Goal: Information Seeking & Learning: Learn about a topic

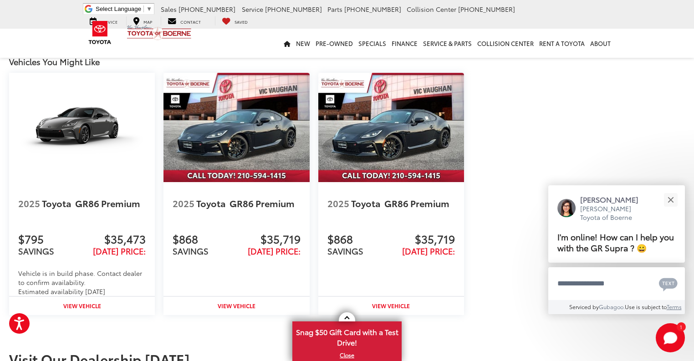
scroll to position [1201, 0]
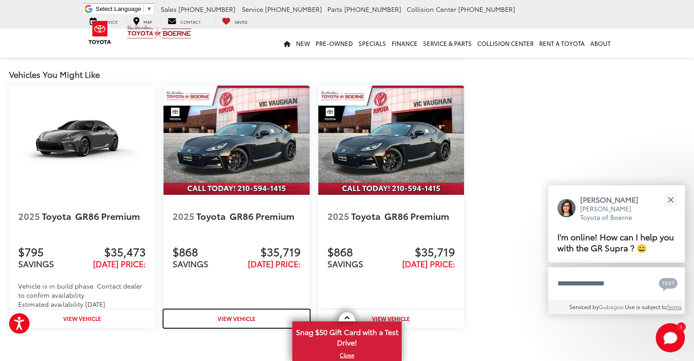
click at [245, 319] on strong "View Vehicle" at bounding box center [237, 318] width 38 height 8
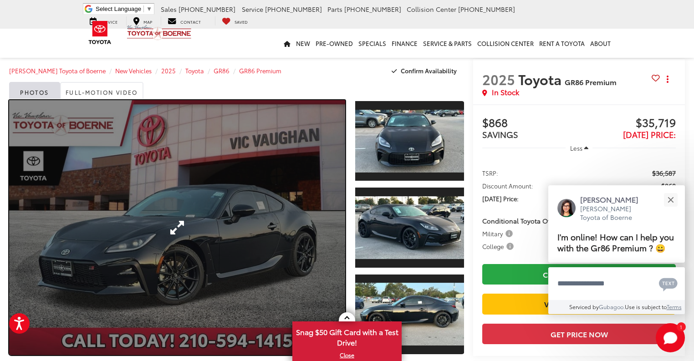
click at [334, 229] on link "Expand Photo 0" at bounding box center [177, 227] width 336 height 255
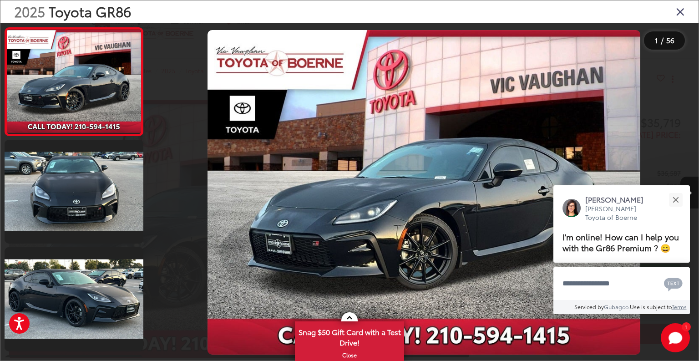
click at [619, 158] on div at bounding box center [629, 192] width 137 height 338
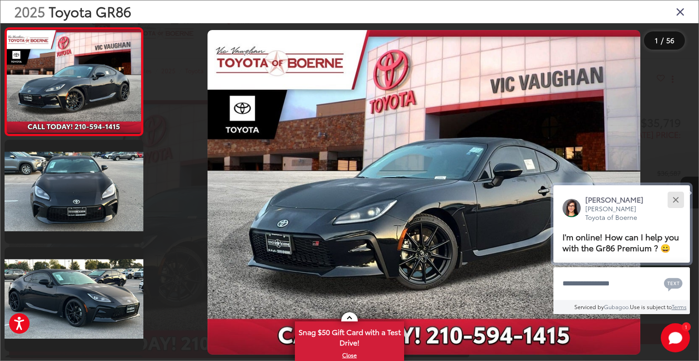
click at [673, 195] on button "Close" at bounding box center [676, 200] width 20 height 20
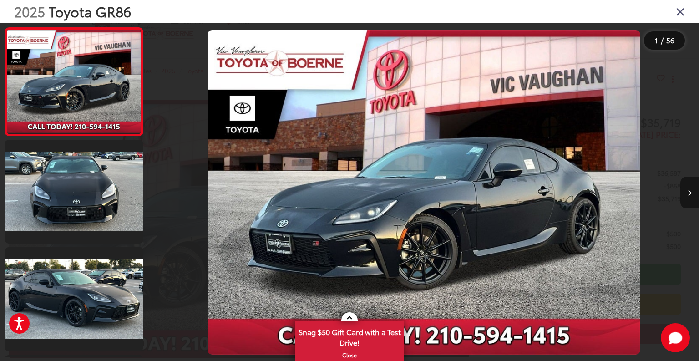
click at [690, 193] on icon "Next image" at bounding box center [690, 193] width 4 height 6
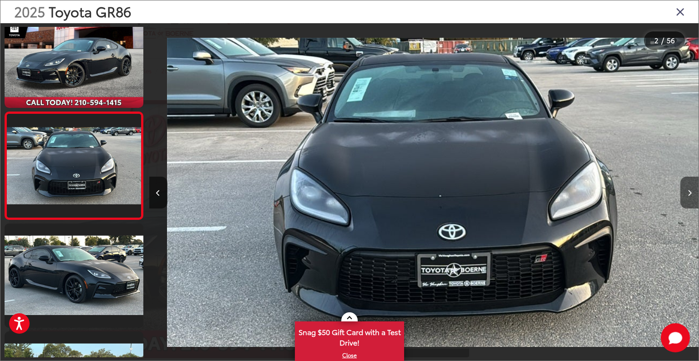
scroll to position [0, 549]
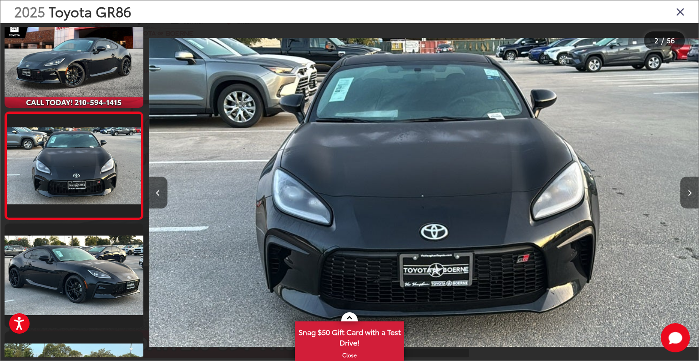
click at [690, 193] on icon "Next image" at bounding box center [690, 193] width 4 height 6
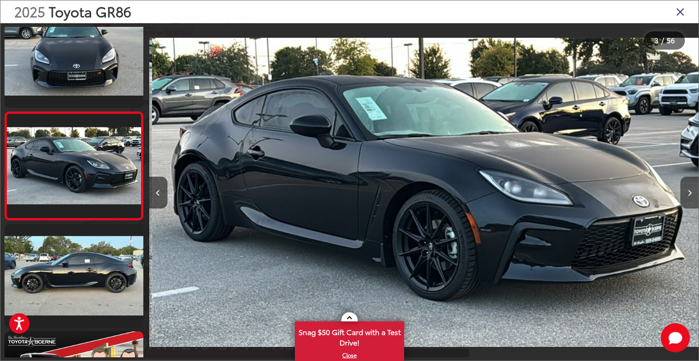
scroll to position [0, 1099]
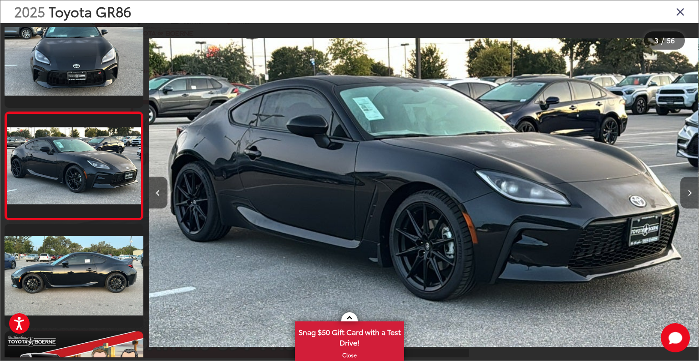
click at [690, 193] on icon "Next image" at bounding box center [690, 193] width 4 height 6
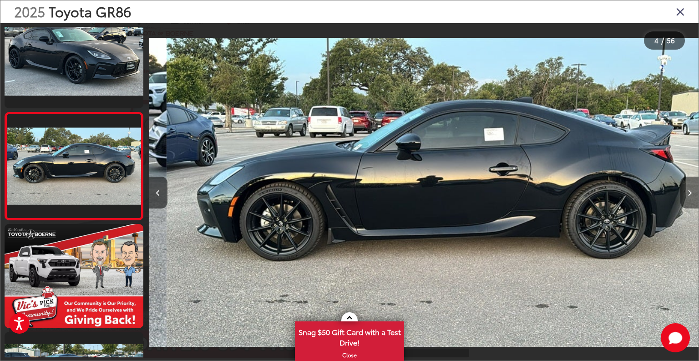
scroll to position [0, 1648]
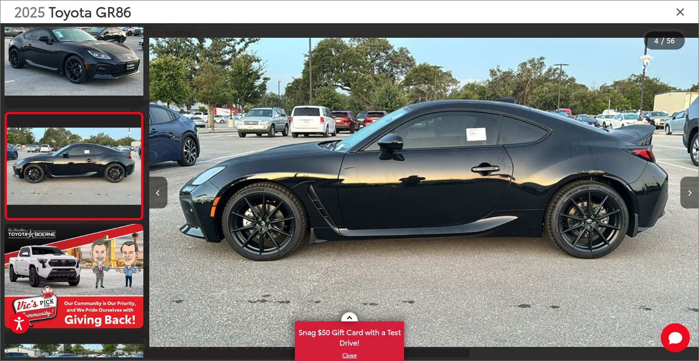
click at [690, 193] on icon "Next image" at bounding box center [690, 193] width 4 height 6
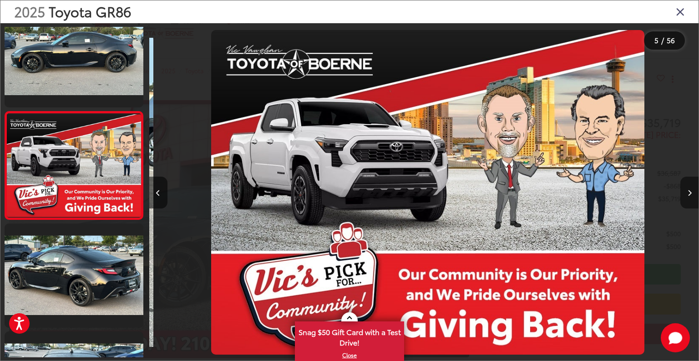
scroll to position [0, 2198]
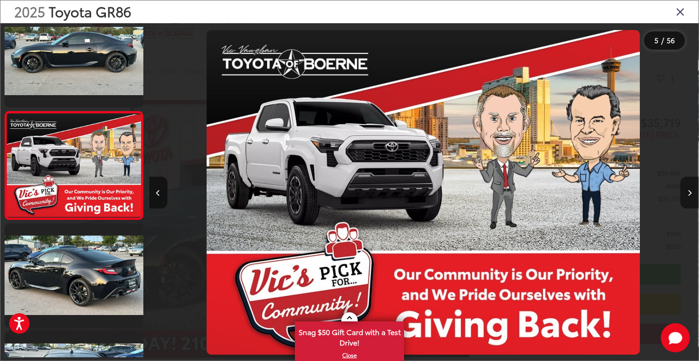
click at [690, 193] on icon "Next image" at bounding box center [690, 193] width 4 height 6
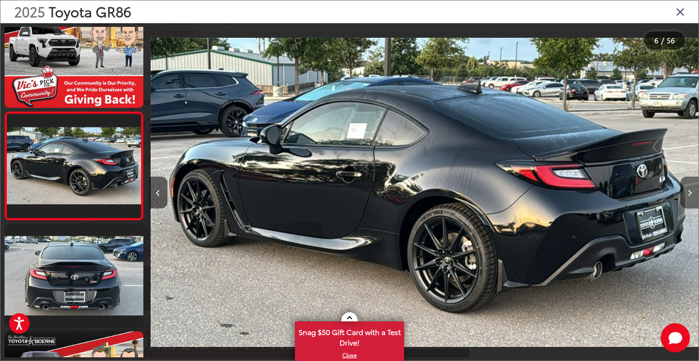
scroll to position [0, 2747]
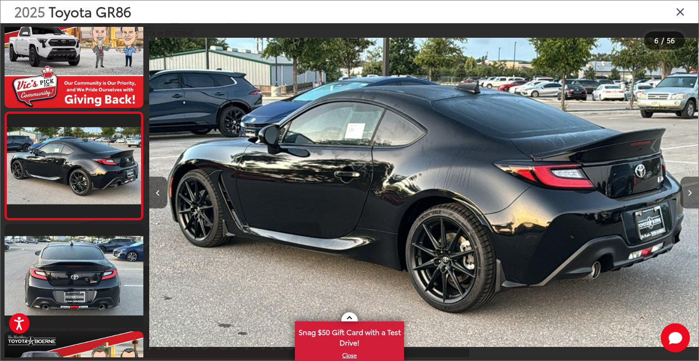
click at [690, 193] on icon "Next image" at bounding box center [690, 193] width 4 height 6
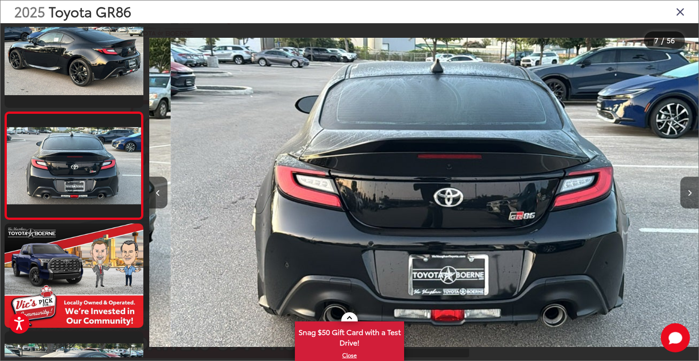
scroll to position [0, 3297]
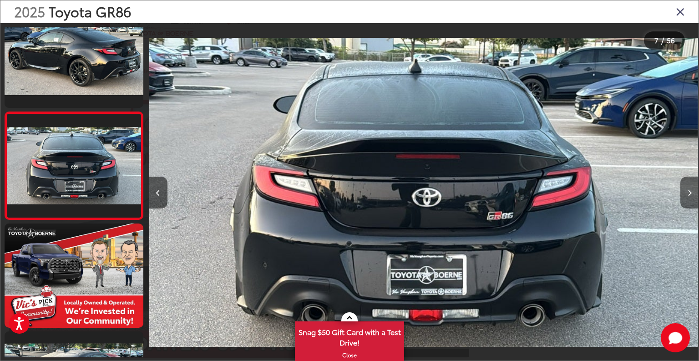
click at [690, 193] on icon "Next image" at bounding box center [690, 193] width 4 height 6
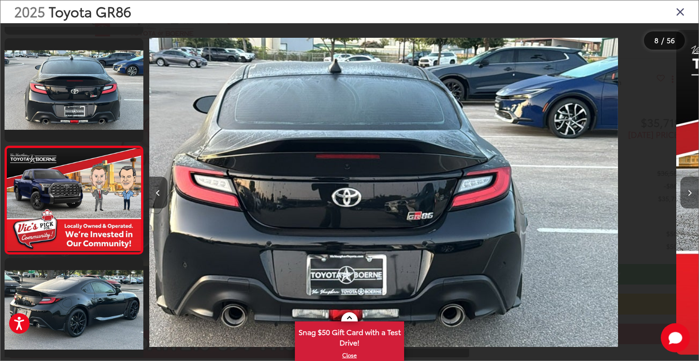
scroll to position [0, 0]
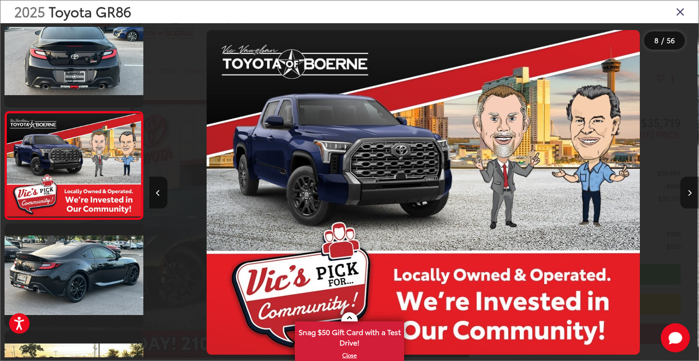
click at [690, 193] on icon "Next image" at bounding box center [690, 193] width 4 height 6
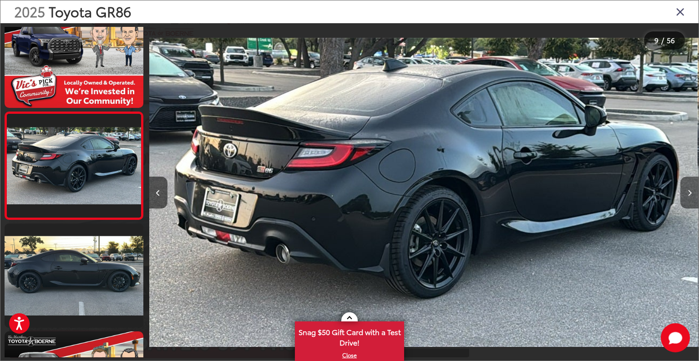
click at [690, 193] on icon "Next image" at bounding box center [690, 193] width 4 height 6
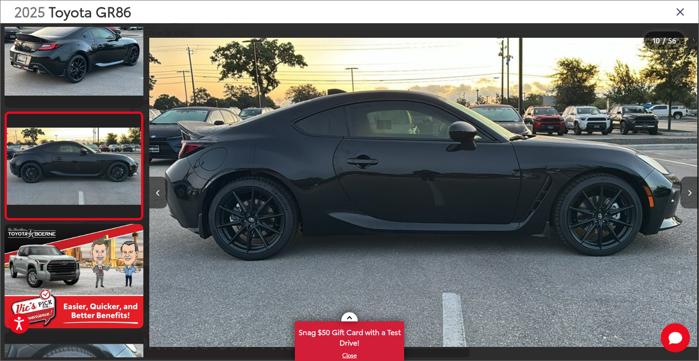
click at [690, 193] on icon "Next image" at bounding box center [690, 193] width 4 height 6
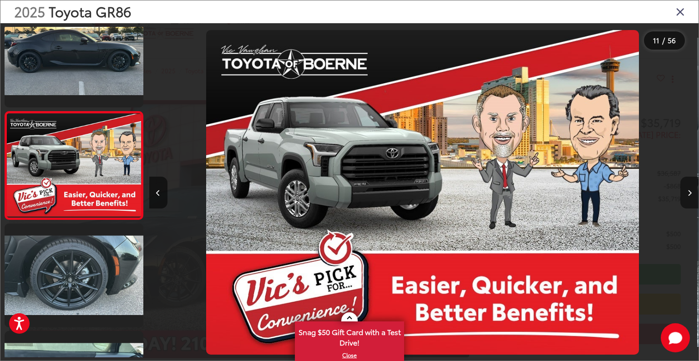
click at [690, 193] on icon "Next image" at bounding box center [690, 193] width 4 height 6
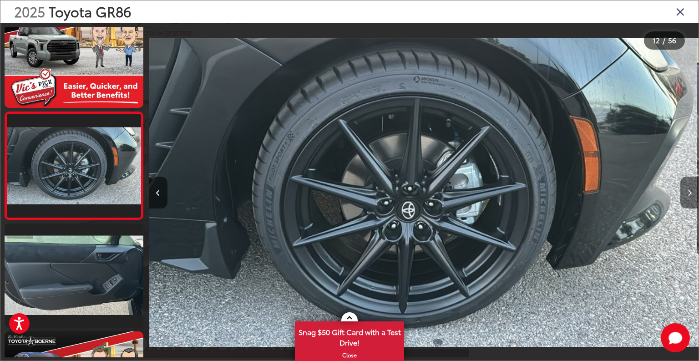
click at [690, 193] on icon "Next image" at bounding box center [690, 193] width 4 height 6
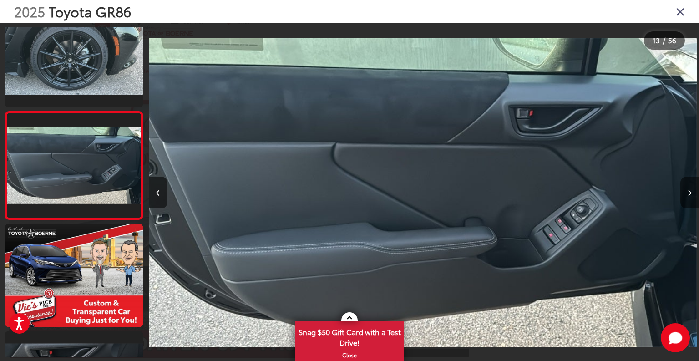
click at [690, 195] on icon "Next image" at bounding box center [690, 193] width 4 height 6
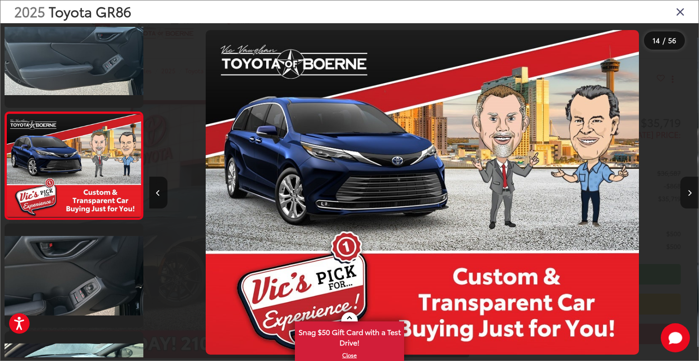
click at [690, 195] on icon "Next image" at bounding box center [690, 193] width 4 height 6
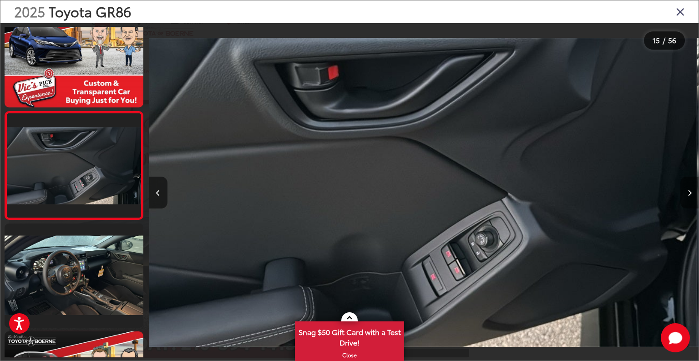
click at [690, 195] on icon "Next image" at bounding box center [690, 193] width 4 height 6
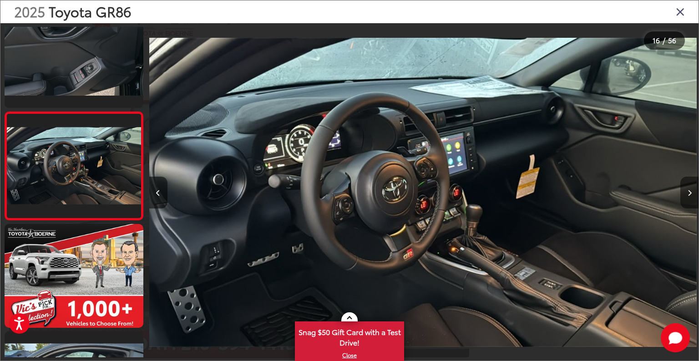
click at [690, 195] on icon "Next image" at bounding box center [690, 193] width 4 height 6
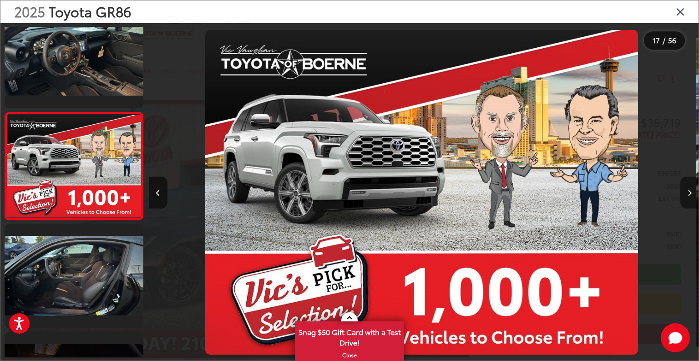
click at [690, 195] on icon "Next image" at bounding box center [690, 193] width 4 height 6
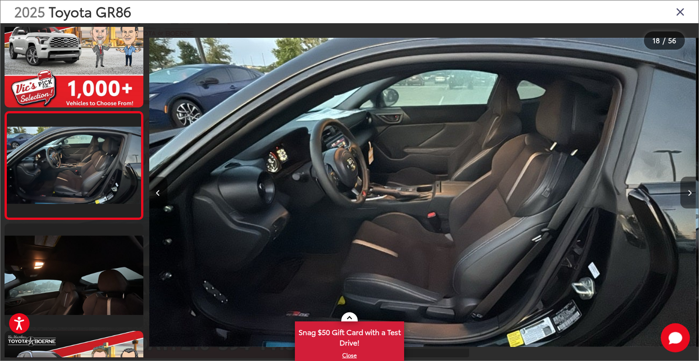
click at [690, 195] on icon "Next image" at bounding box center [690, 193] width 4 height 6
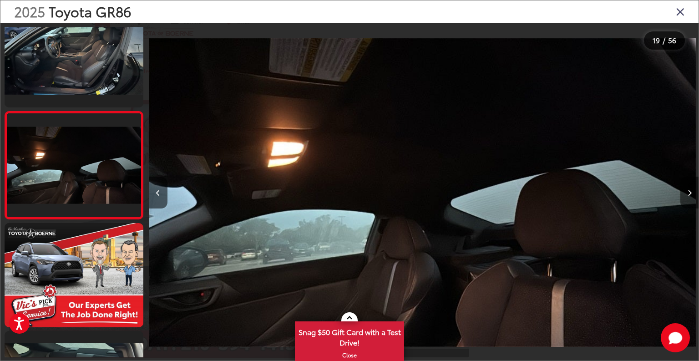
click at [690, 195] on icon "Next image" at bounding box center [690, 193] width 4 height 6
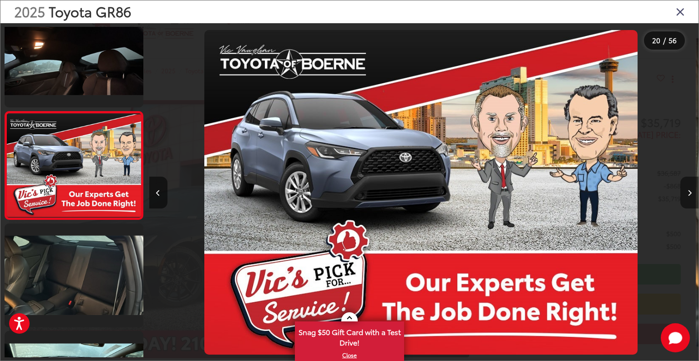
click at [690, 195] on icon "Next image" at bounding box center [690, 193] width 4 height 6
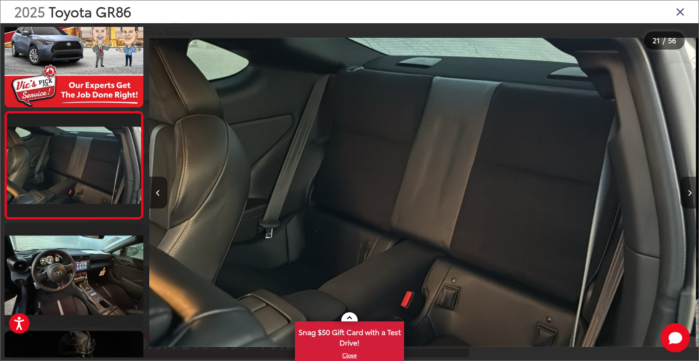
click at [690, 195] on icon "Next image" at bounding box center [690, 193] width 4 height 6
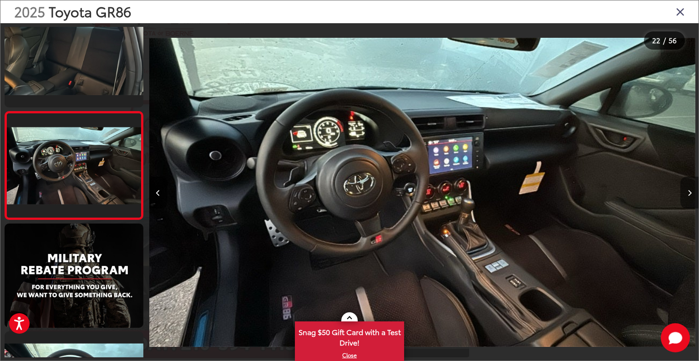
click at [690, 195] on icon "Next image" at bounding box center [690, 193] width 4 height 6
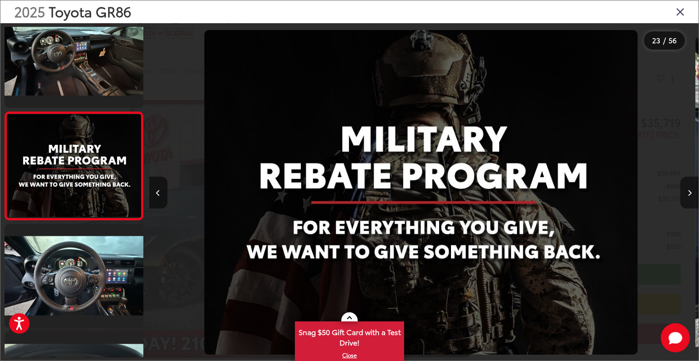
click at [690, 195] on icon "Next image" at bounding box center [690, 193] width 4 height 6
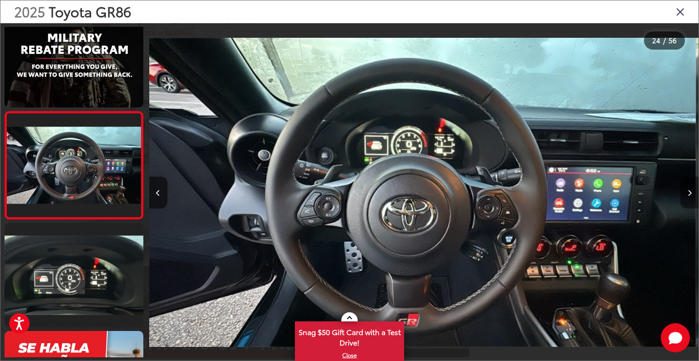
click at [690, 195] on icon "Next image" at bounding box center [690, 193] width 4 height 6
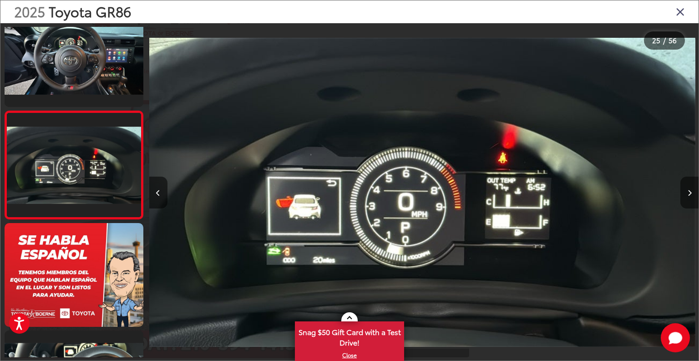
click at [690, 195] on icon "Next image" at bounding box center [690, 193] width 4 height 6
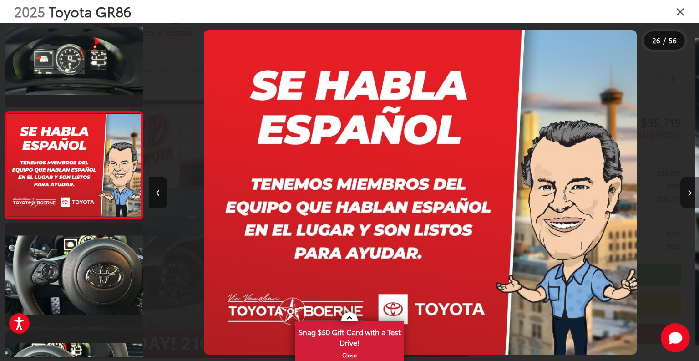
click at [690, 195] on icon "Next image" at bounding box center [690, 193] width 4 height 6
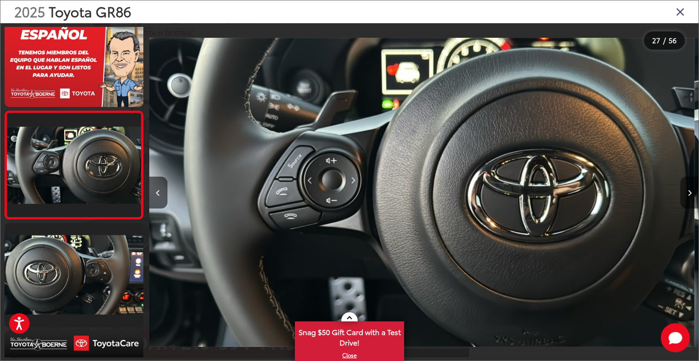
click at [690, 195] on icon "Next image" at bounding box center [690, 193] width 4 height 6
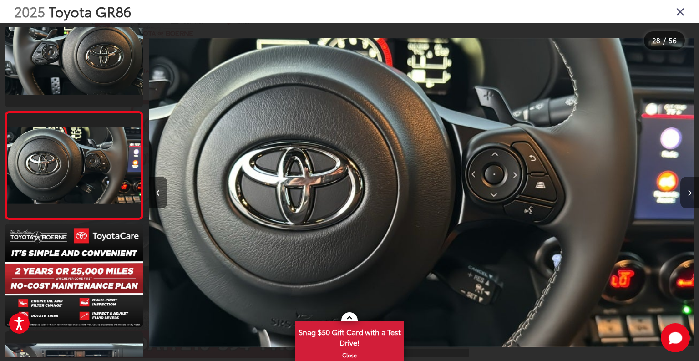
click at [690, 195] on icon "Next image" at bounding box center [690, 193] width 4 height 6
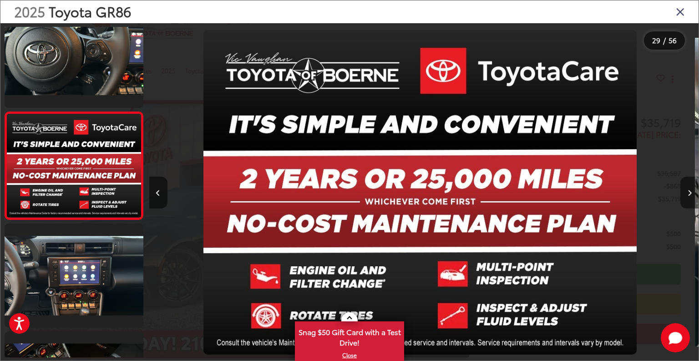
click at [690, 195] on icon "Next image" at bounding box center [690, 193] width 4 height 6
